Goal: Use online tool/utility: Utilize a website feature to perform a specific function

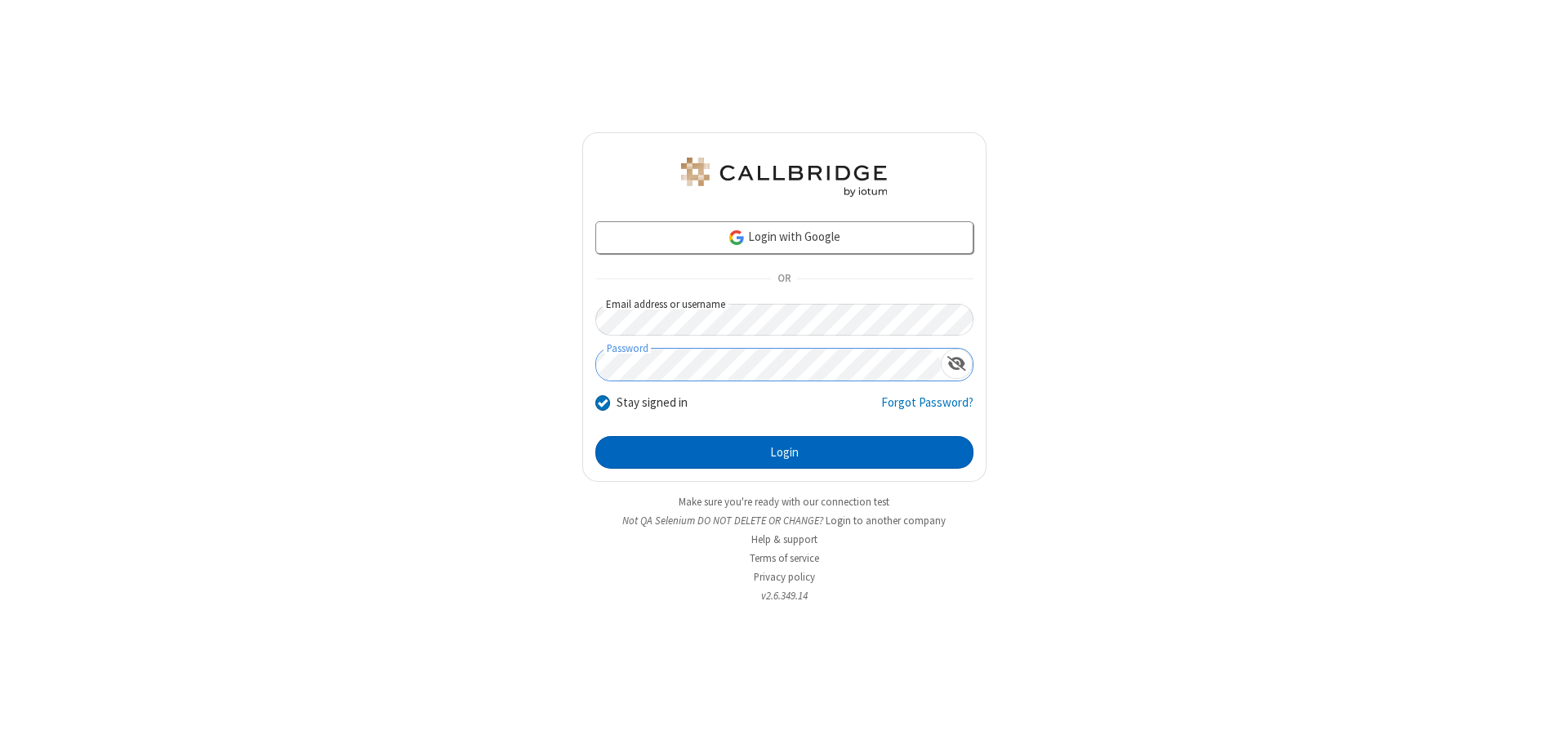
click at [784, 453] on button "Login" at bounding box center [784, 453] width 378 height 33
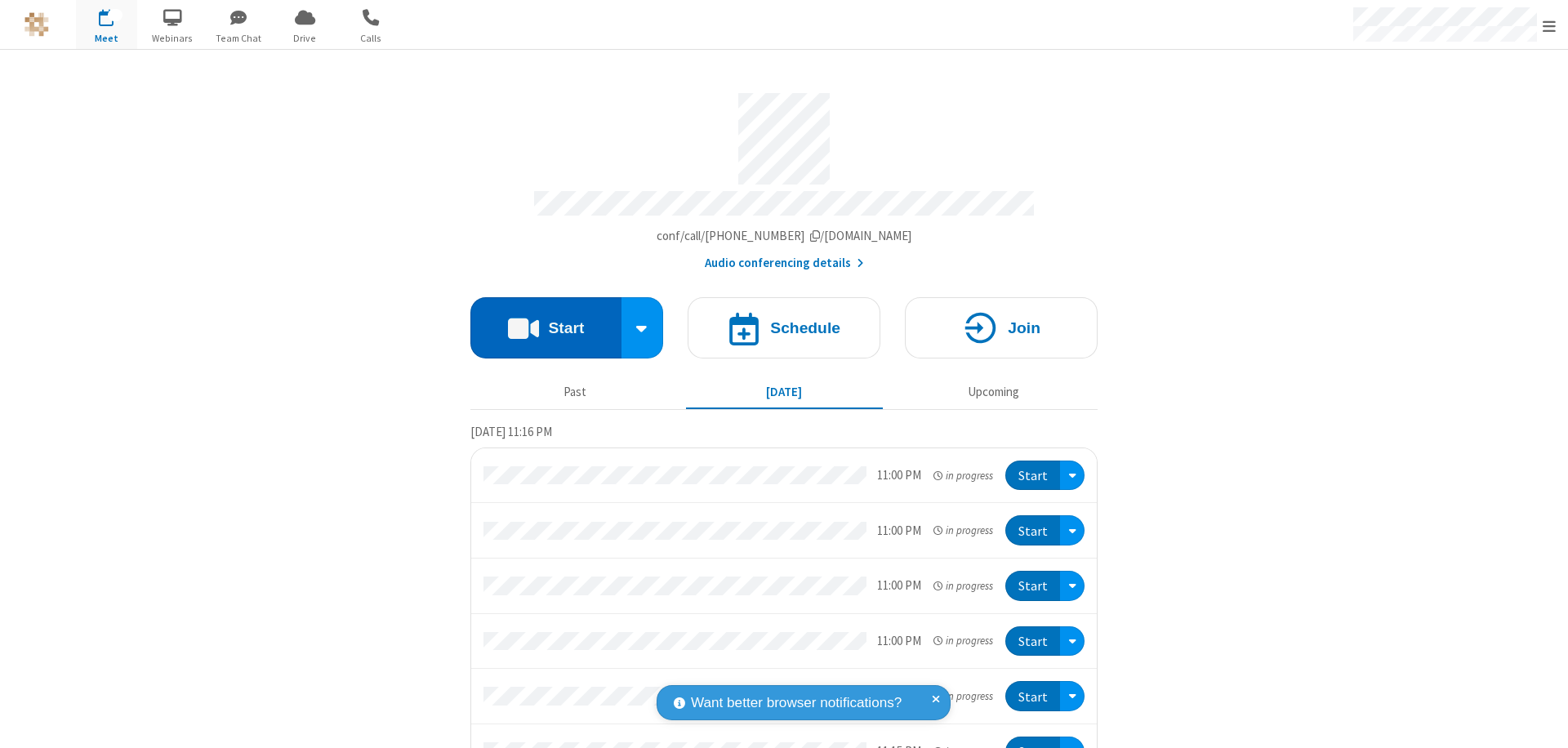
click at [539, 320] on button "Start" at bounding box center [545, 327] width 151 height 61
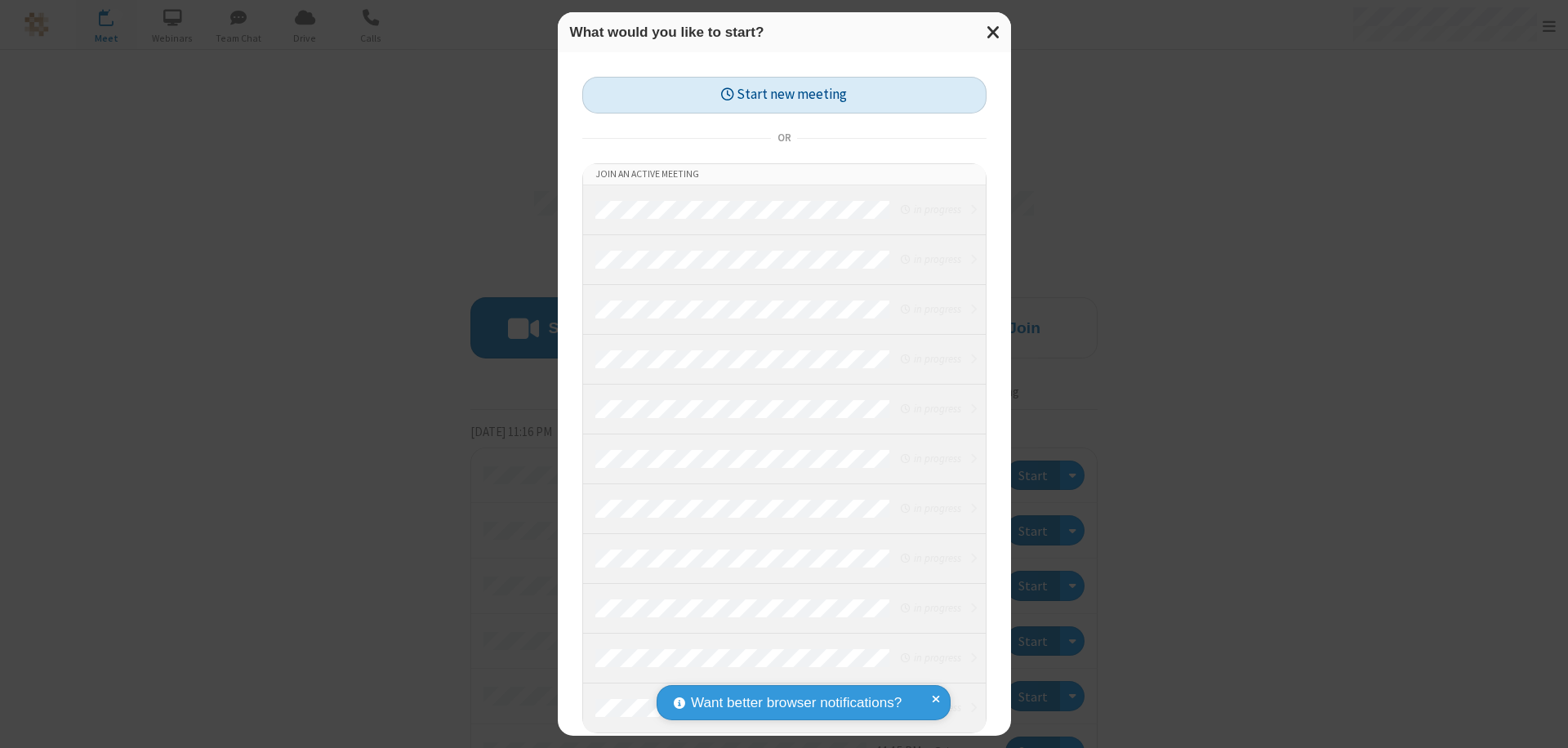
click at [784, 94] on button "Start new meeting" at bounding box center [784, 95] width 404 height 37
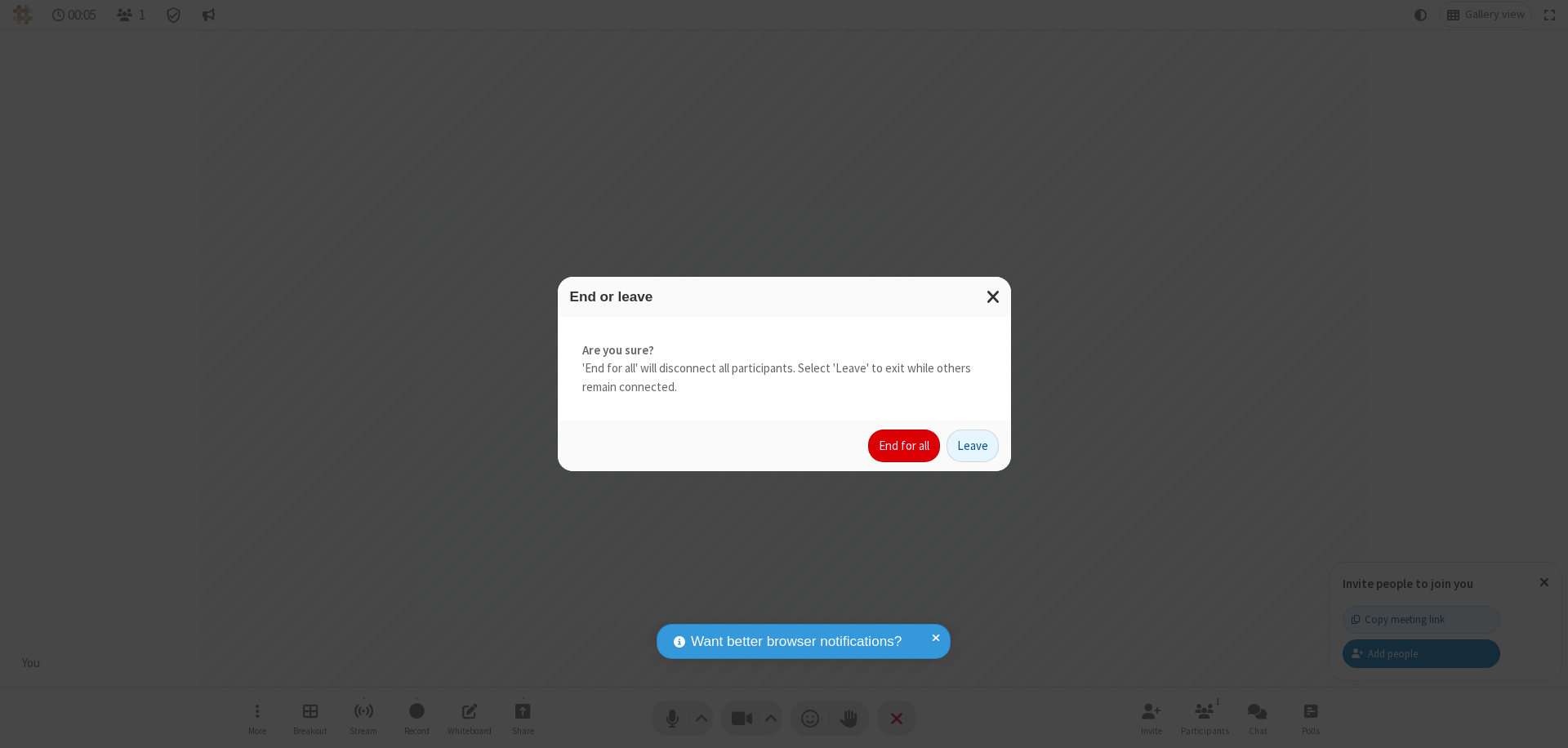
click at [904, 446] on button "End for all" at bounding box center [904, 446] width 72 height 33
